Goal: Book appointment/travel/reservation

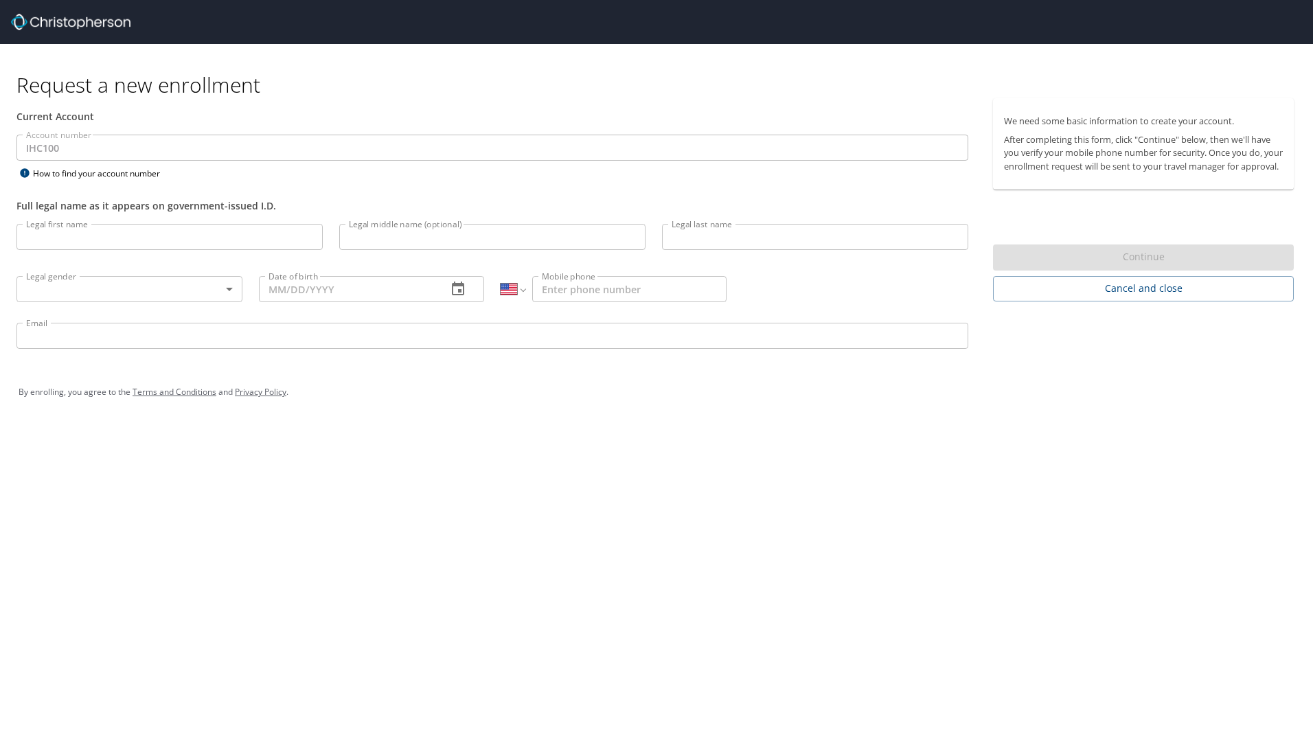
select select "US"
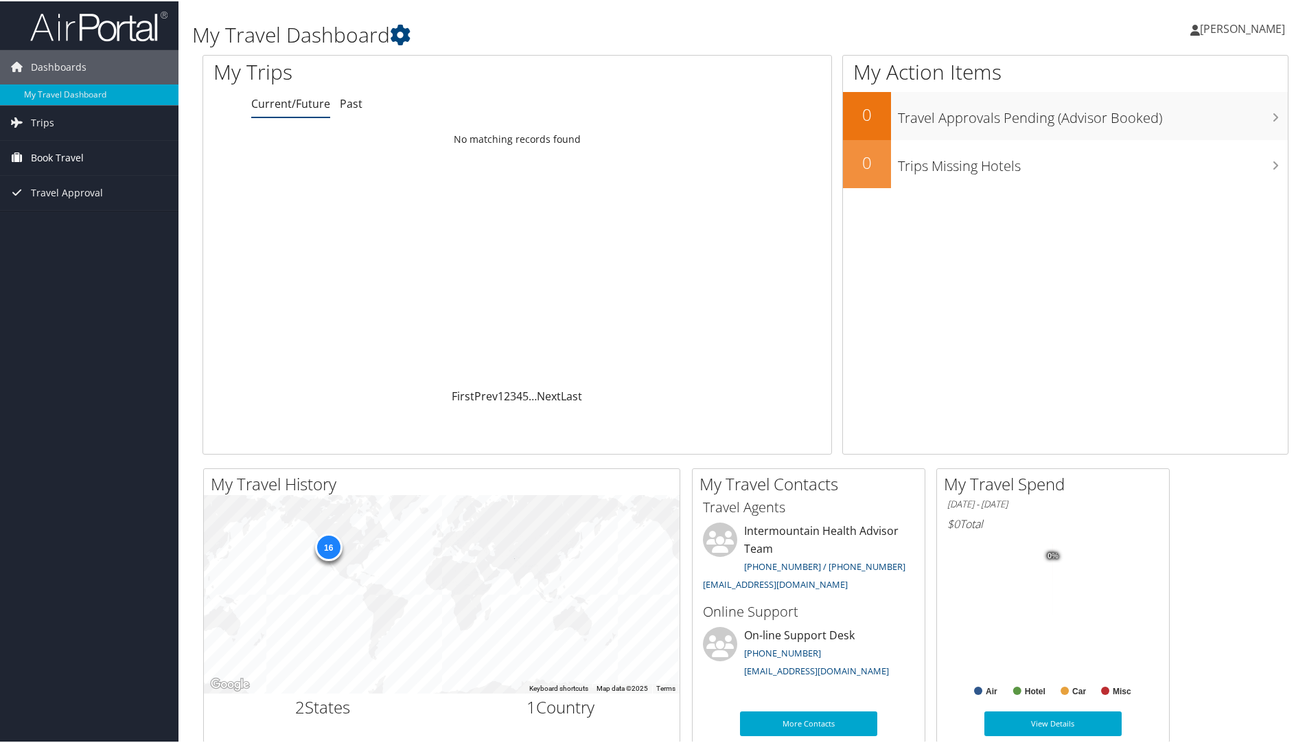
click at [51, 157] on span "Book Travel" at bounding box center [57, 156] width 53 height 34
click at [98, 225] on link "Book/Manage Online Trips" at bounding box center [89, 225] width 179 height 21
